Goal: Task Accomplishment & Management: Manage account settings

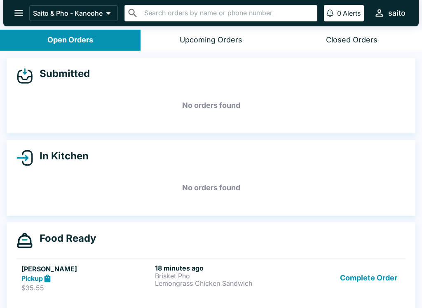
click at [173, 281] on p "Lemongrass Chicken Sandwich" at bounding box center [220, 283] width 130 height 7
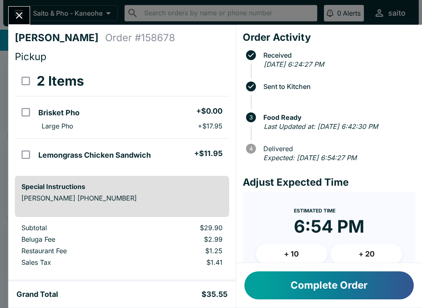
click at [16, 17] on icon "Close" at bounding box center [19, 15] width 11 height 11
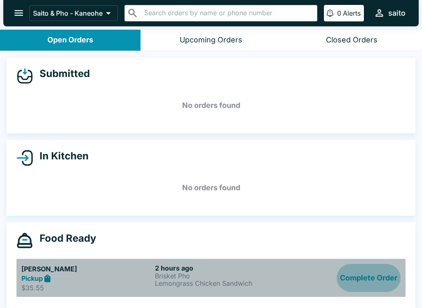
click at [360, 280] on button "Complete Order" at bounding box center [369, 278] width 64 height 28
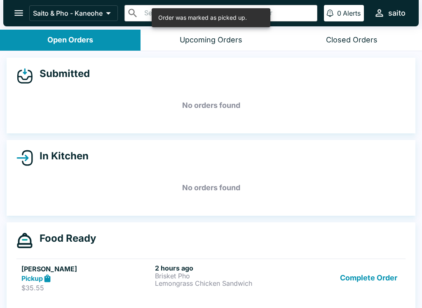
click at [212, 280] on p "Lemongrass Chicken Sandwich" at bounding box center [220, 283] width 130 height 7
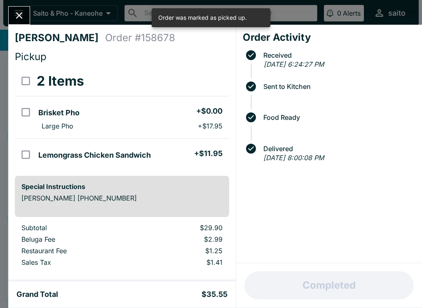
click at [26, 21] on button "Close" at bounding box center [19, 16] width 21 height 18
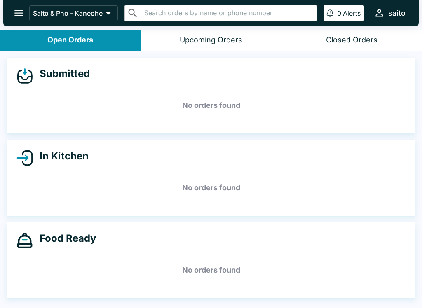
click at [22, 14] on icon "open drawer" at bounding box center [18, 13] width 9 height 6
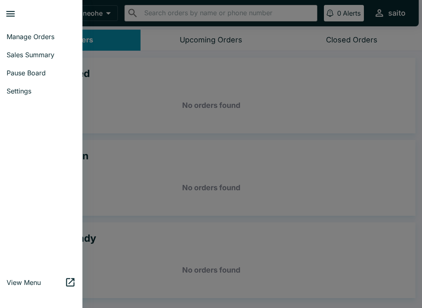
click at [53, 53] on span "Sales Summary" at bounding box center [41, 55] width 69 height 8
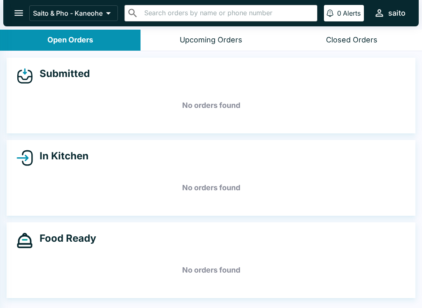
select select "03:00"
